Goal: Task Accomplishment & Management: Complete application form

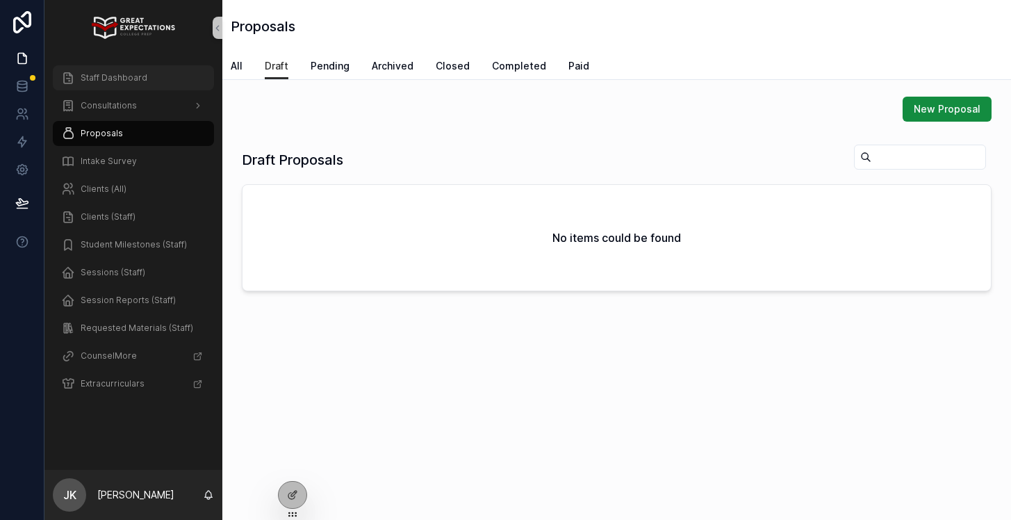
click at [123, 83] on div "Staff Dashboard" at bounding box center [133, 78] width 145 height 22
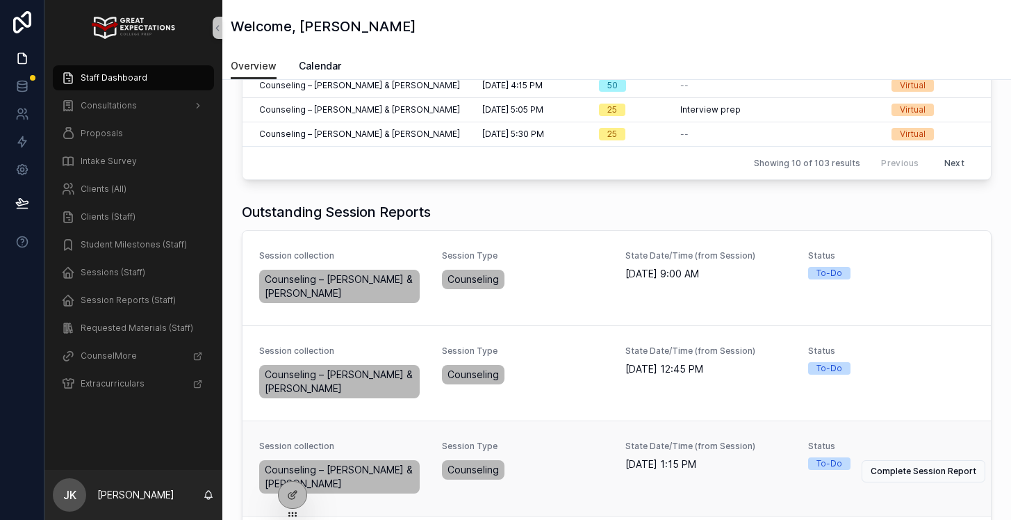
scroll to position [308, 0]
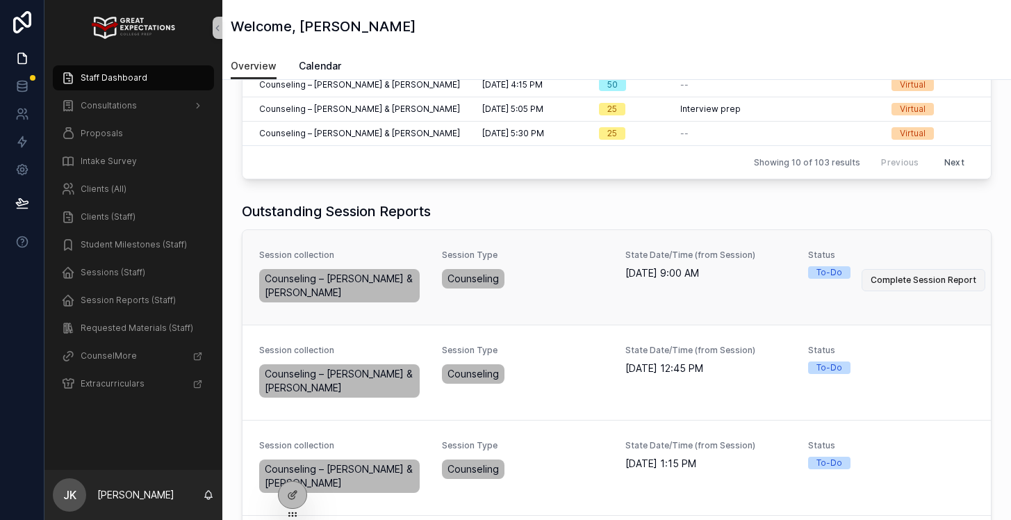
click at [941, 274] on span "Complete Session Report" at bounding box center [924, 279] width 106 height 11
click at [937, 274] on span "Complete Session Report" at bounding box center [924, 279] width 106 height 11
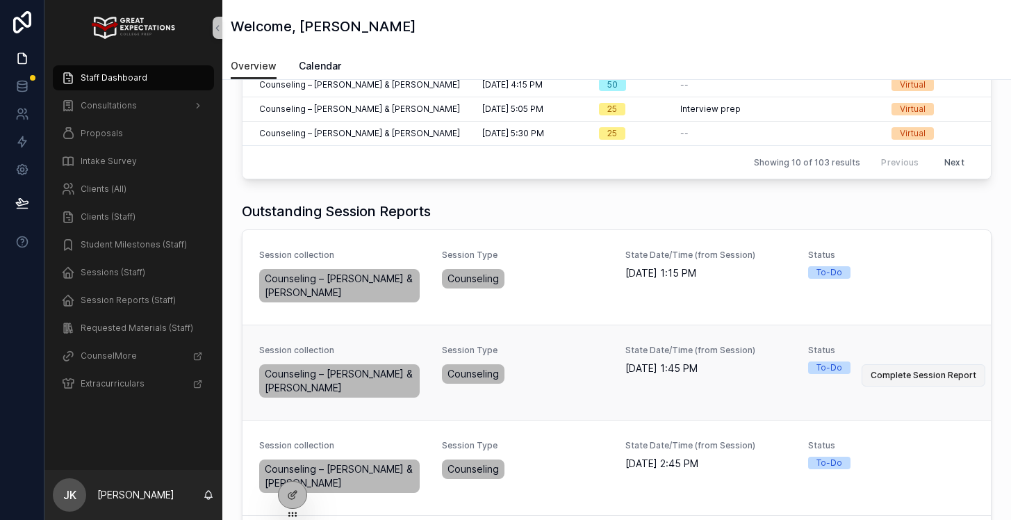
click at [907, 371] on button "Complete Session Report" at bounding box center [924, 375] width 124 height 22
click at [896, 370] on span "Complete Session Report" at bounding box center [924, 375] width 106 height 11
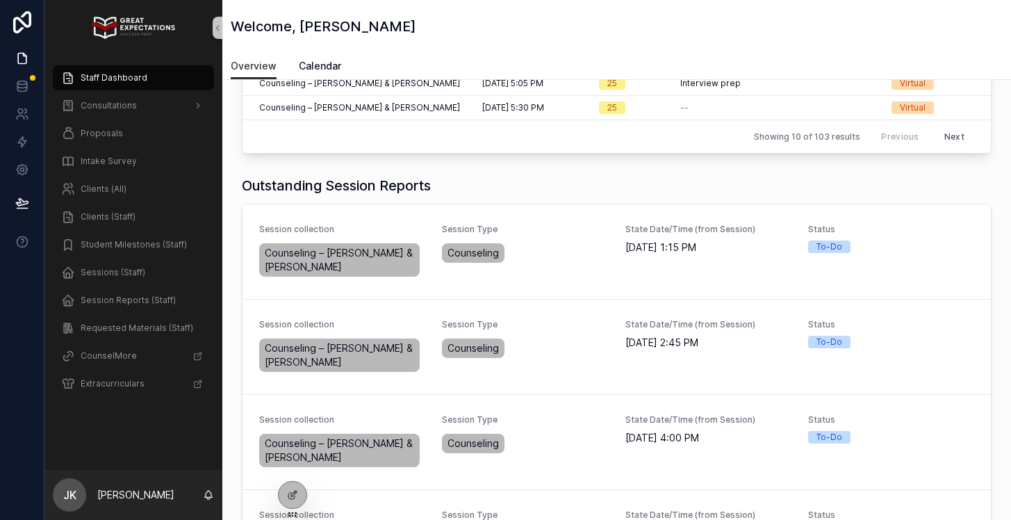
scroll to position [450, 0]
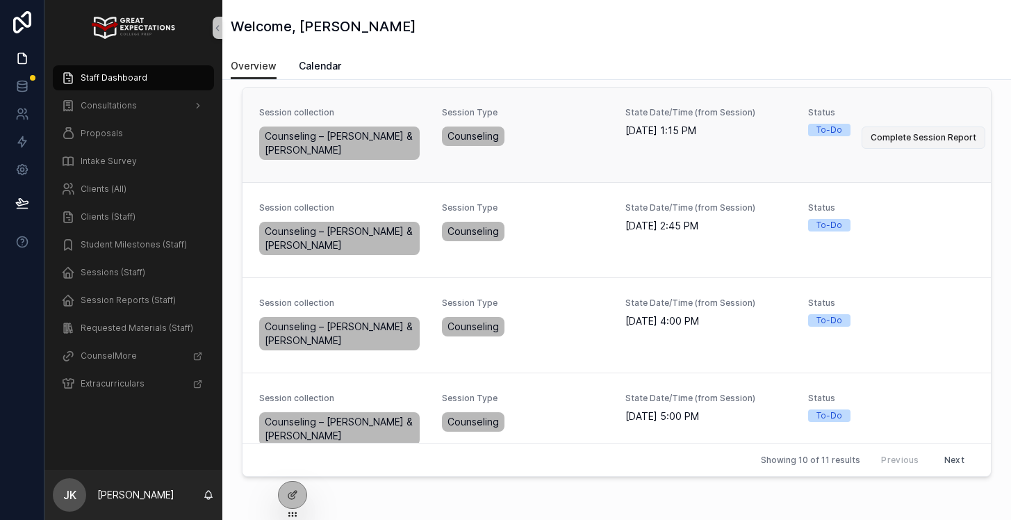
click at [900, 132] on span "Complete Session Report" at bounding box center [924, 137] width 106 height 11
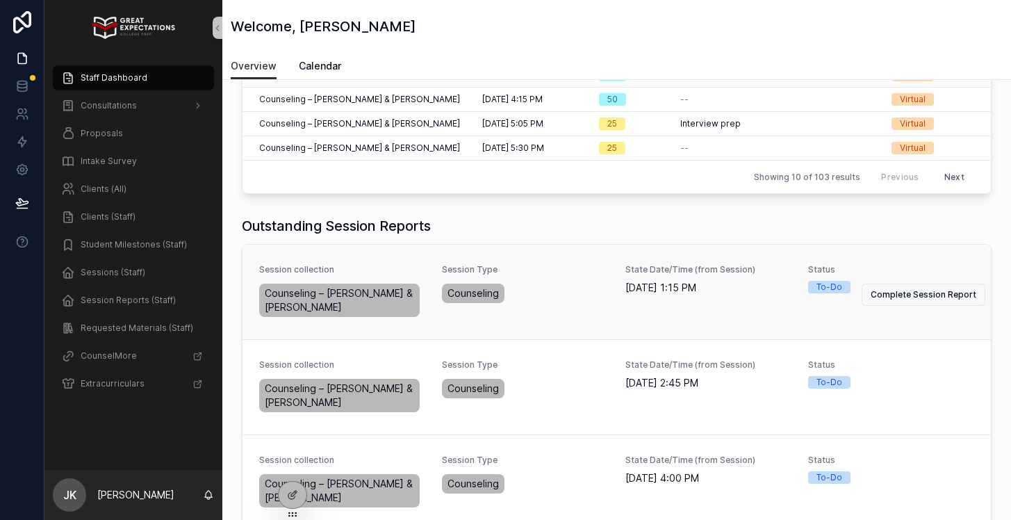
scroll to position [292, 0]
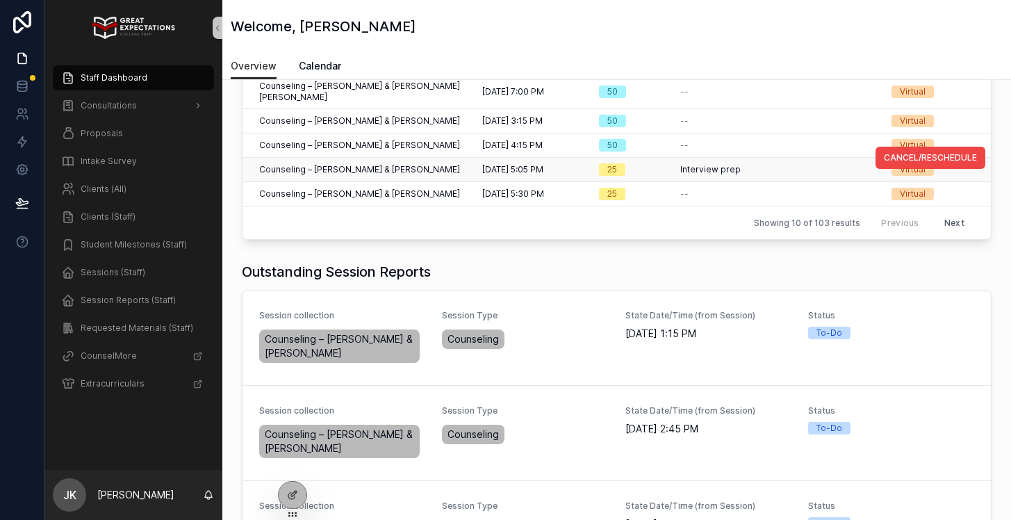
scroll to position [256, 0]
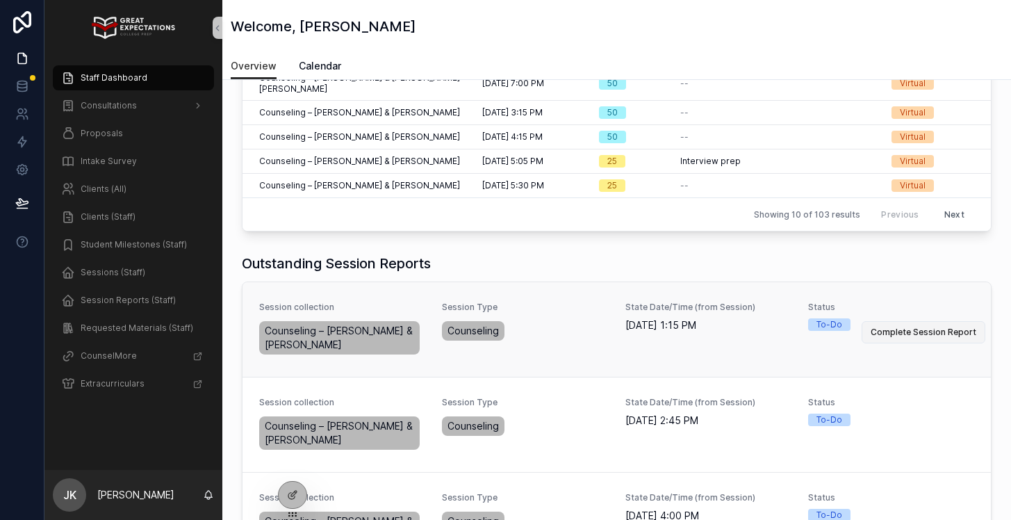
click at [876, 327] on span "Complete Session Report" at bounding box center [924, 332] width 106 height 11
click at [899, 425] on button "Complete Session Report" at bounding box center [924, 427] width 124 height 22
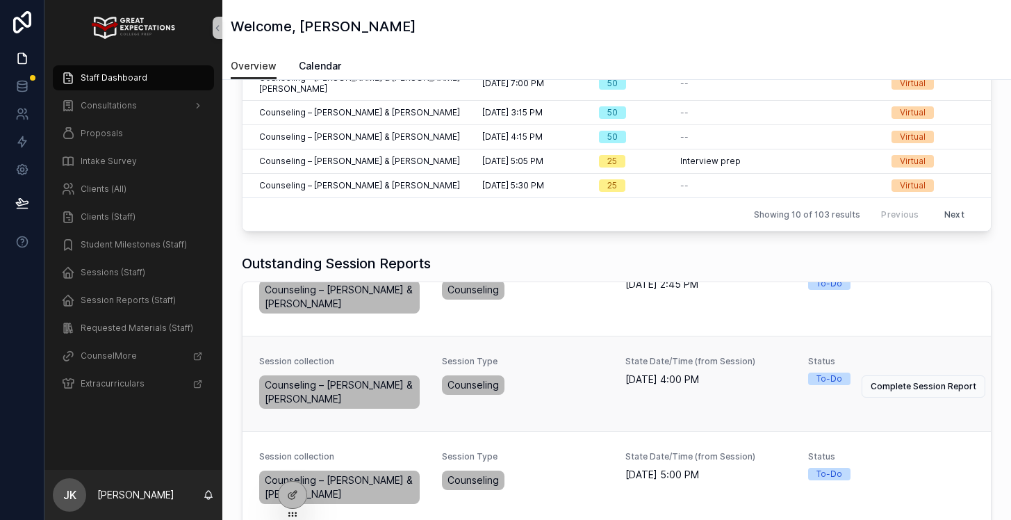
scroll to position [0, 0]
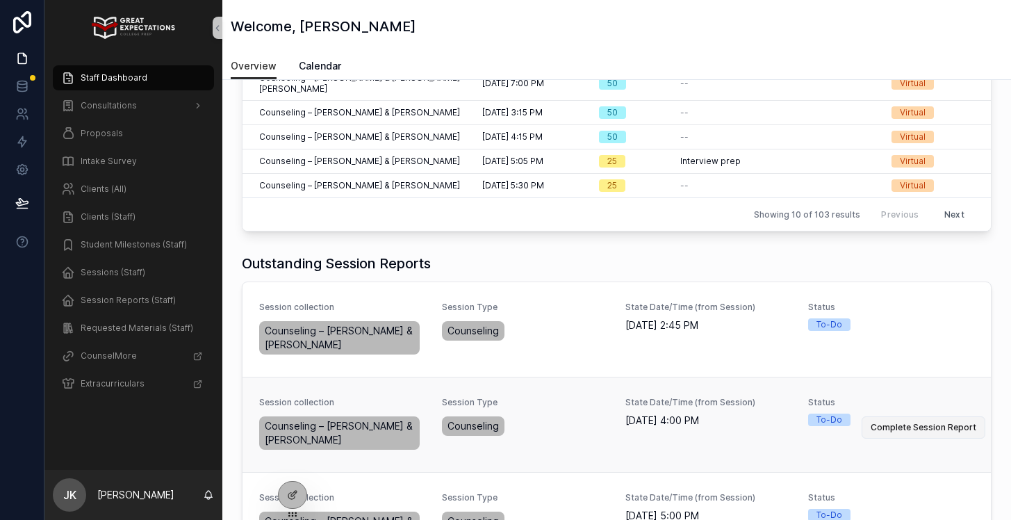
click at [908, 416] on button "Complete Session Report" at bounding box center [924, 427] width 124 height 22
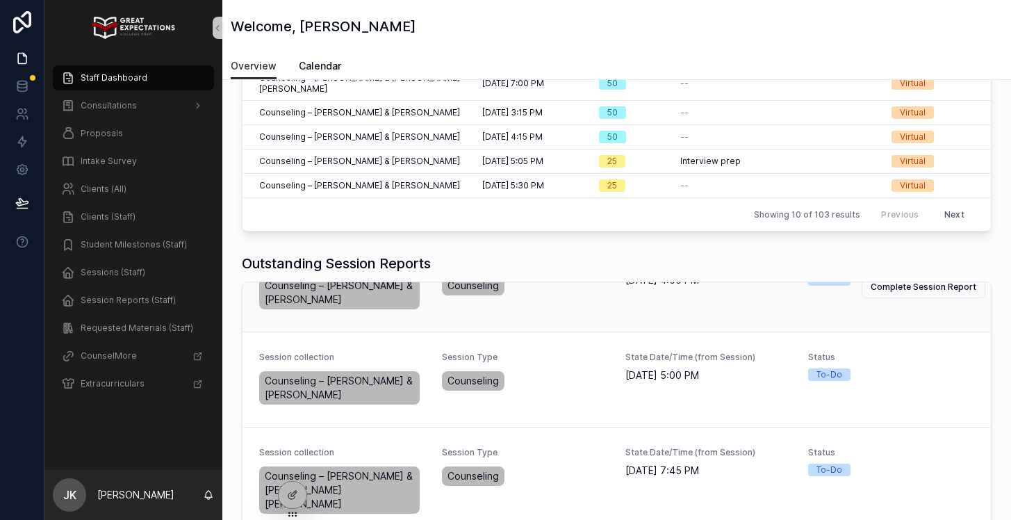
scroll to position [58, 0]
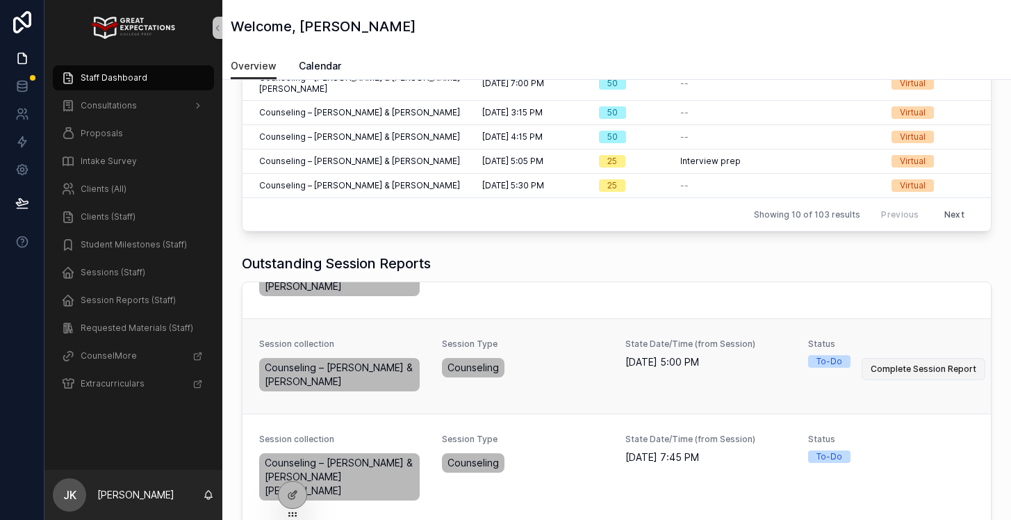
click at [895, 363] on span "Complete Session Report" at bounding box center [924, 368] width 106 height 11
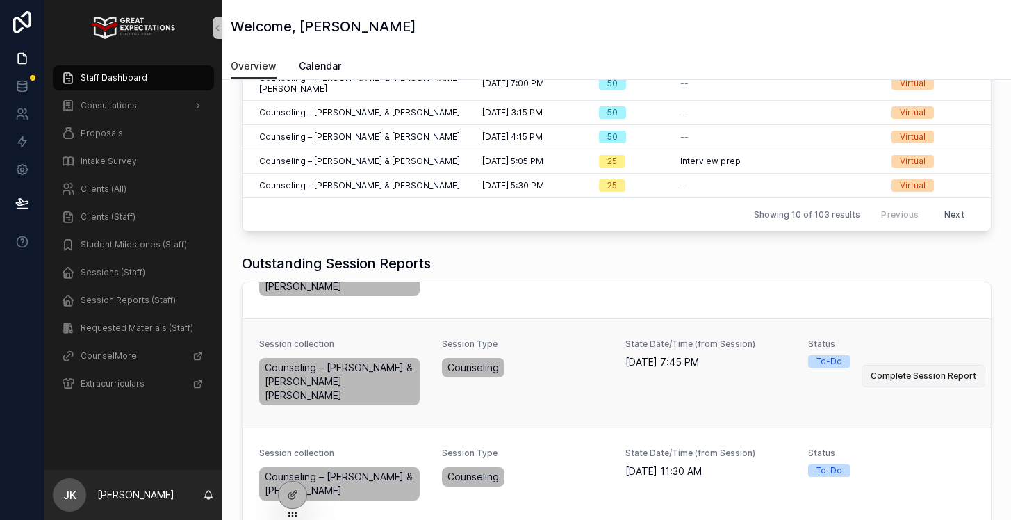
click at [894, 370] on span "Complete Session Report" at bounding box center [924, 375] width 106 height 11
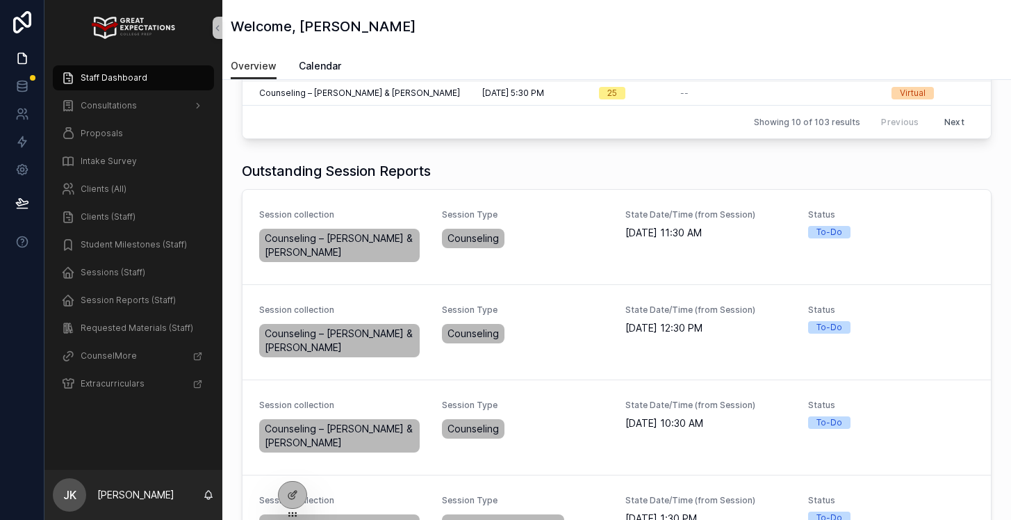
scroll to position [359, 0]
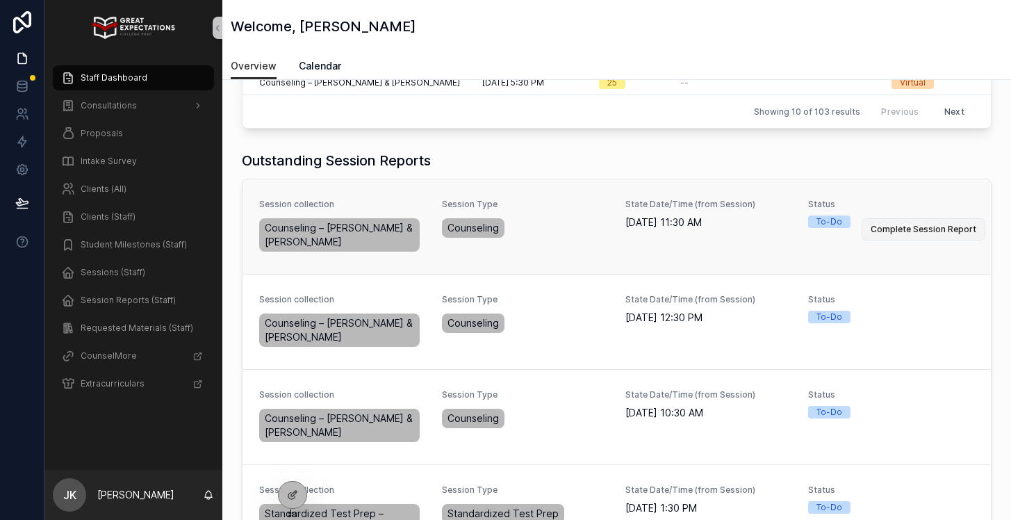
click at [894, 224] on span "Complete Session Report" at bounding box center [924, 229] width 106 height 11
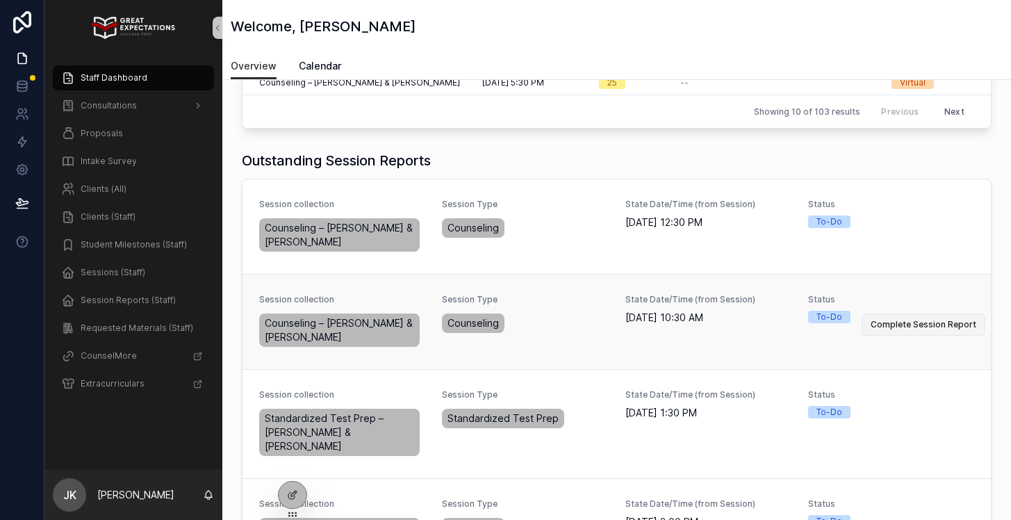
click at [896, 319] on span "Complete Session Report" at bounding box center [924, 324] width 106 height 11
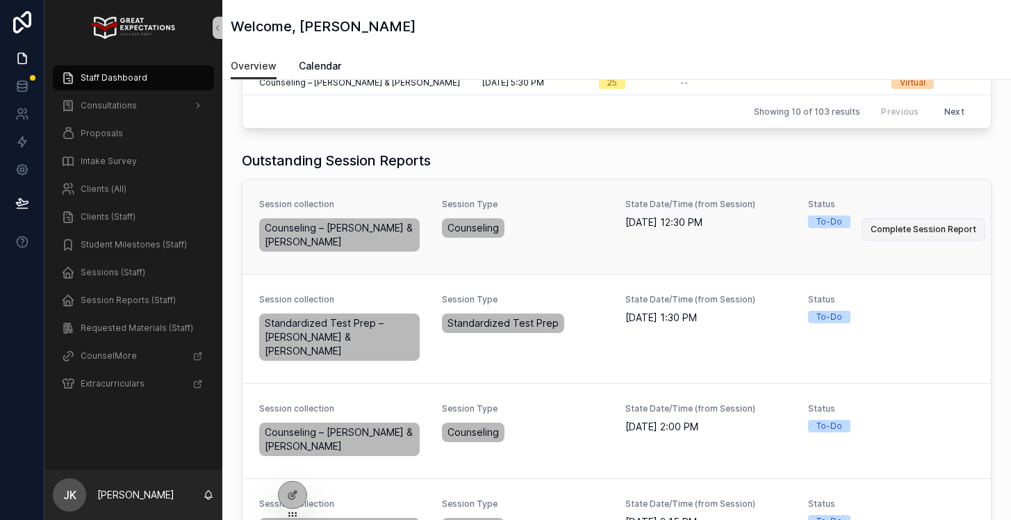
click at [928, 224] on span "Complete Session Report" at bounding box center [924, 229] width 106 height 11
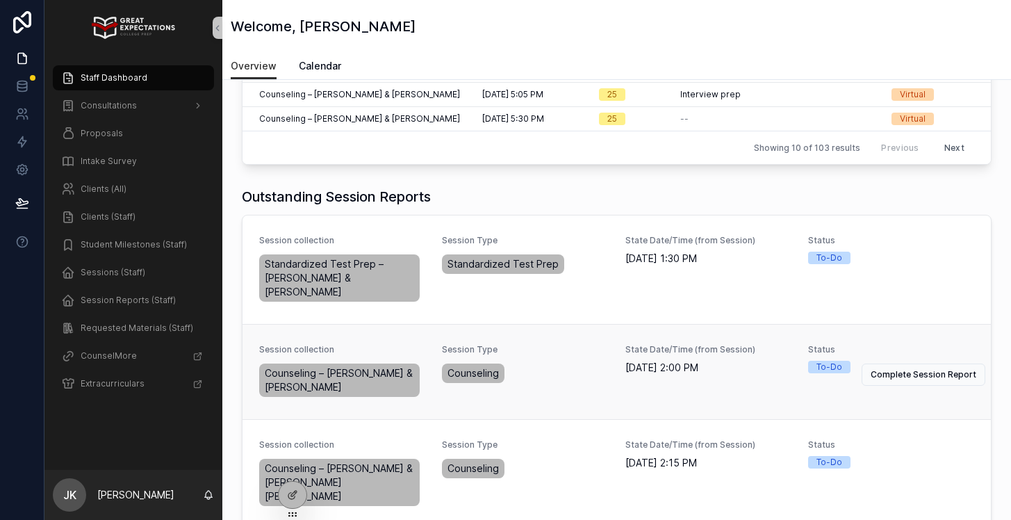
scroll to position [315, 0]
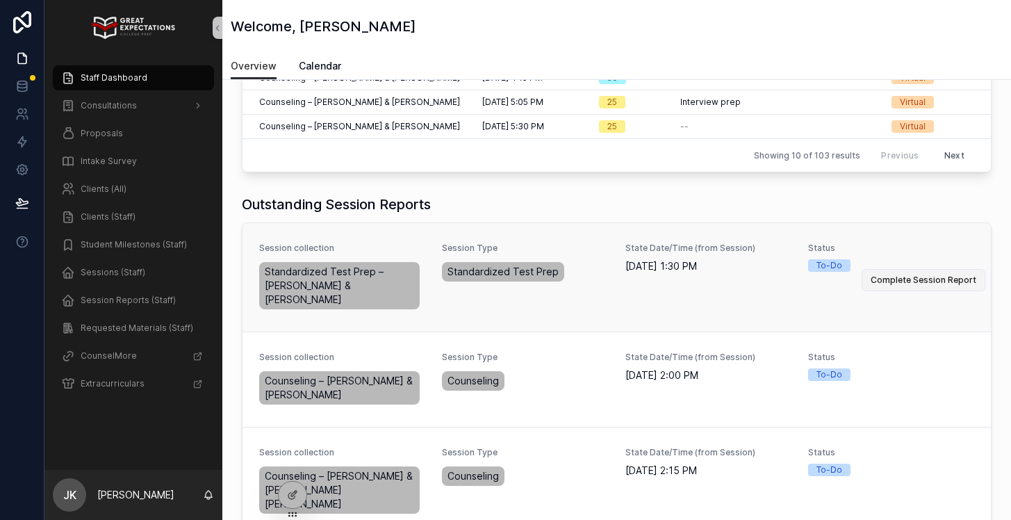
click at [890, 274] on span "Complete Session Report" at bounding box center [924, 279] width 106 height 11
click at [919, 371] on button "Complete Session Report" at bounding box center [924, 382] width 124 height 22
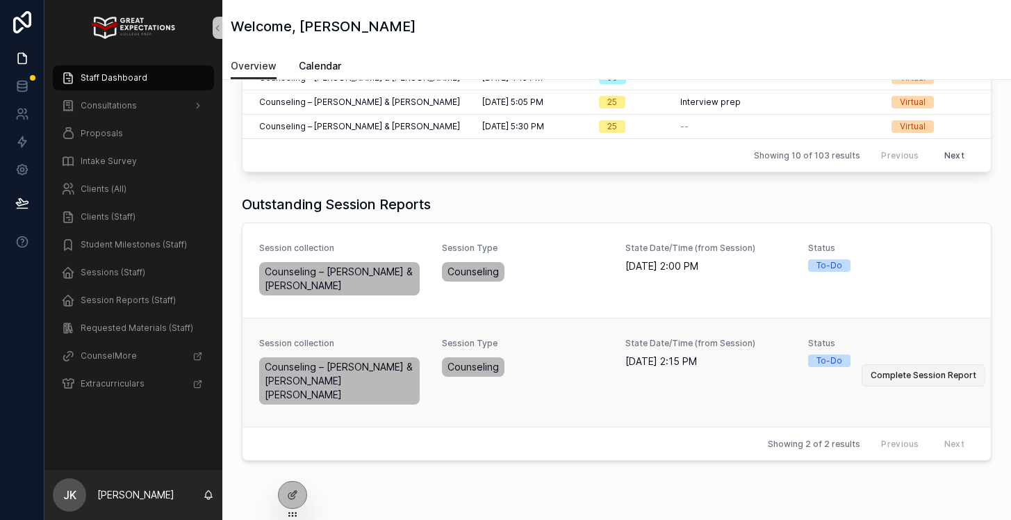
click at [927, 370] on span "Complete Session Report" at bounding box center [924, 375] width 106 height 11
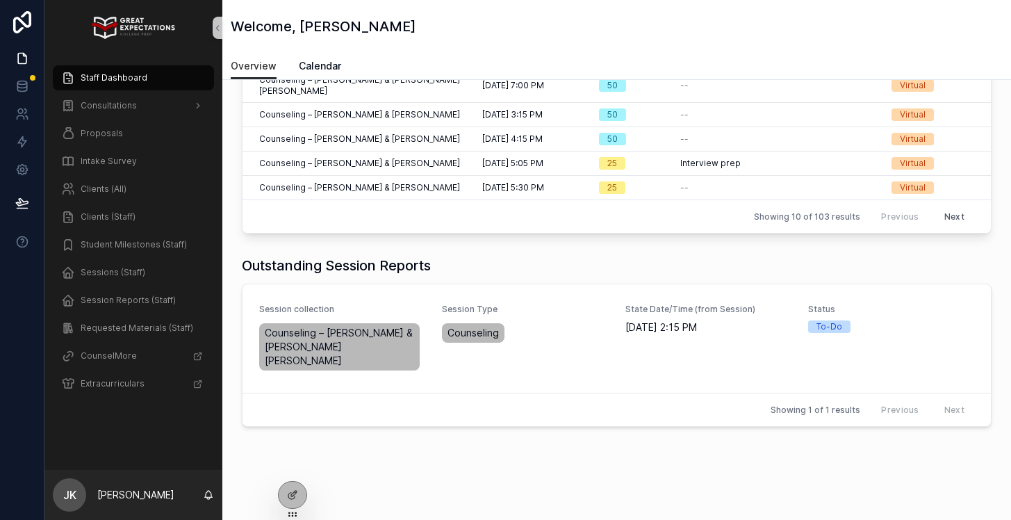
scroll to position [231, 0]
